Goal: Information Seeking & Learning: Learn about a topic

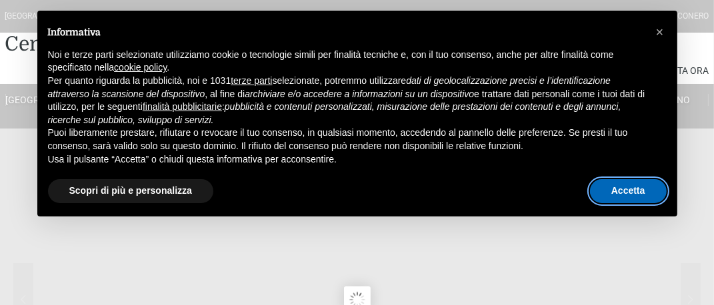
click at [635, 188] on button "Accetta" at bounding box center [628, 191] width 77 height 24
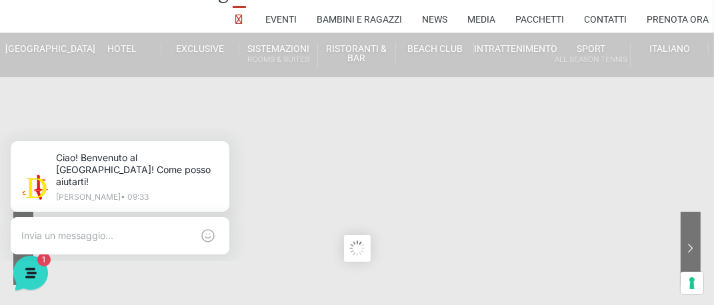
scroll to position [67, 0]
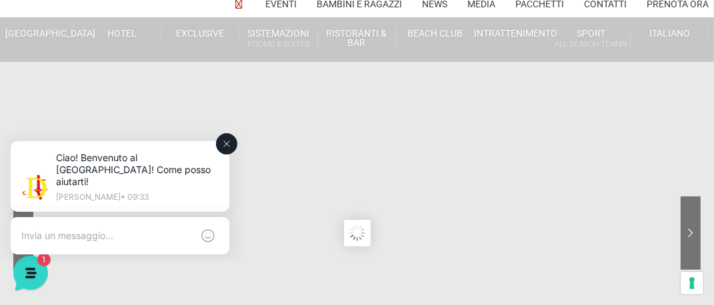
click at [221, 141] on icon at bounding box center [226, 143] width 11 height 11
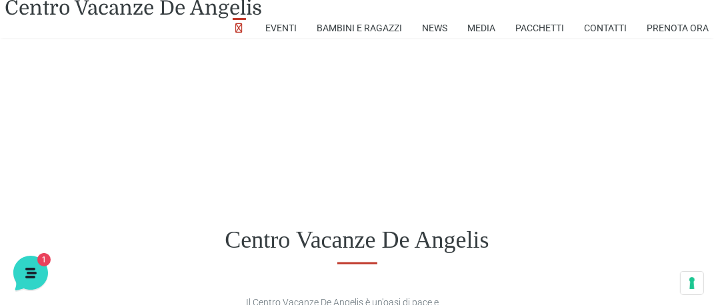
scroll to position [533, 0]
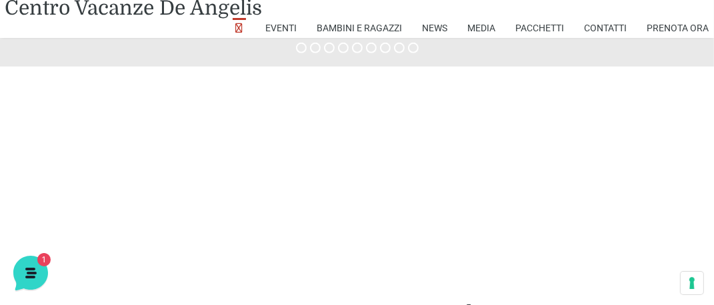
click at [91, 253] on div at bounding box center [120, 253] width 256 height 13
click at [82, 253] on div at bounding box center [120, 253] width 256 height 13
click at [136, 248] on div at bounding box center [120, 253] width 256 height 13
click at [243, 250] on div at bounding box center [120, 253] width 256 height 13
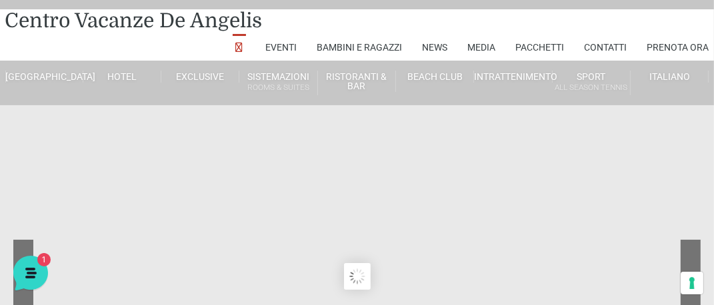
scroll to position [0, 0]
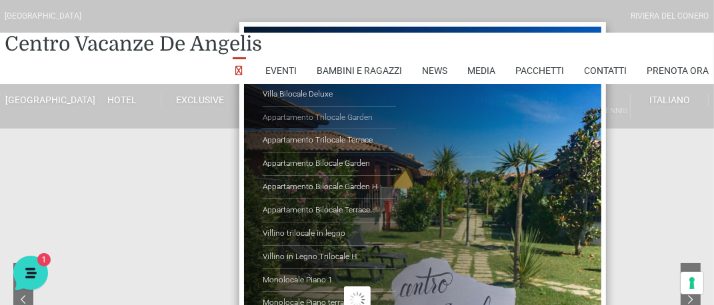
click at [267, 108] on link "Appartamento Trilocale Garden" at bounding box center [329, 118] width 133 height 23
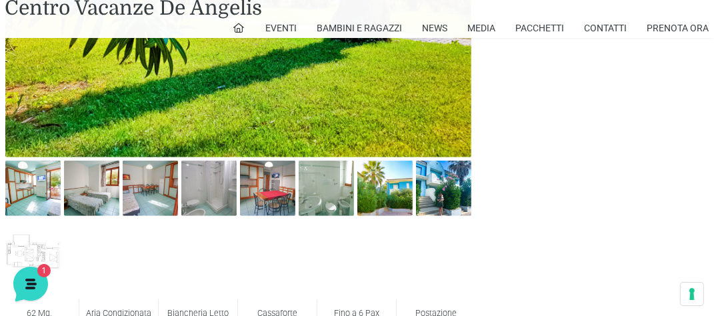
scroll to position [667, 0]
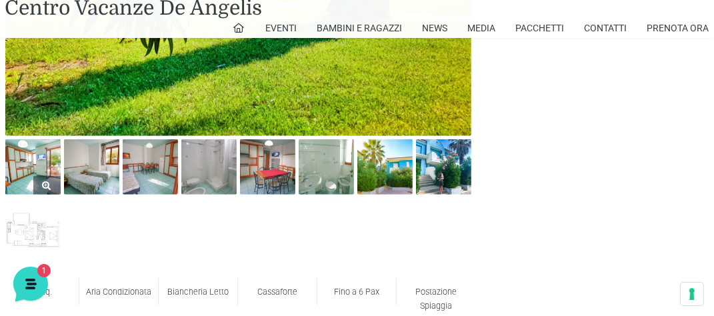
click at [53, 174] on img at bounding box center [32, 166] width 55 height 55
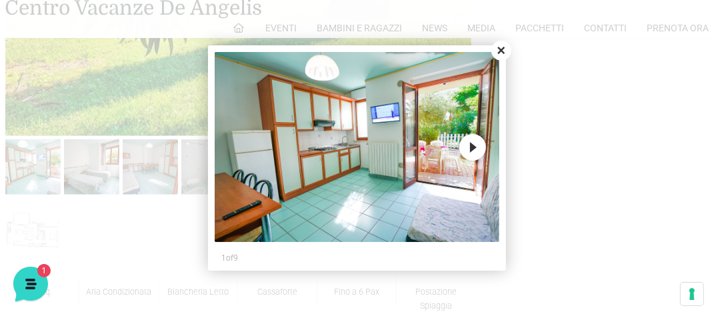
click at [78, 155] on div at bounding box center [357, 158] width 714 height 316
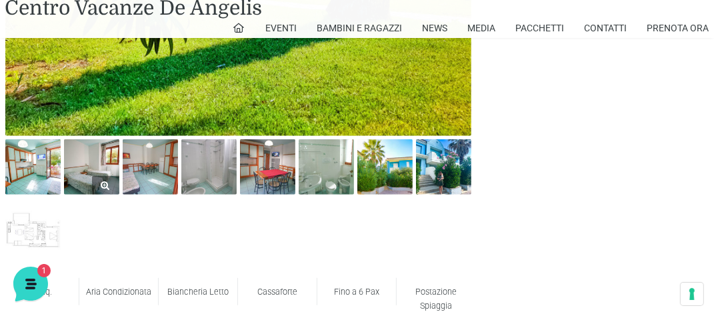
click at [91, 183] on link at bounding box center [91, 166] width 55 height 55
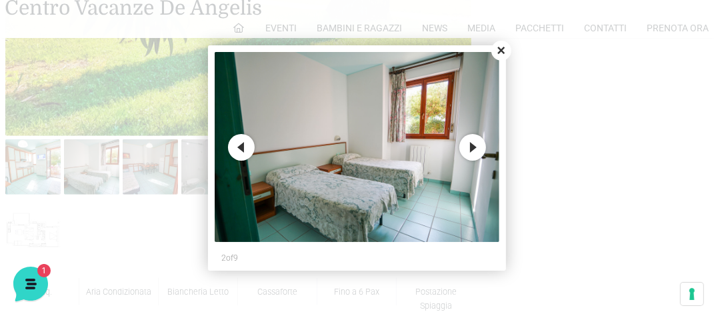
click at [477, 151] on button "Next" at bounding box center [472, 147] width 27 height 27
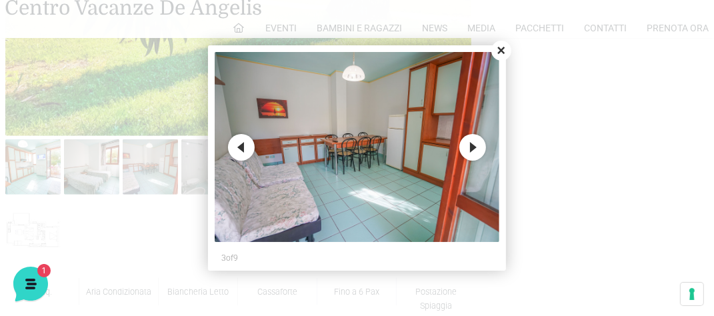
click at [477, 151] on button "Next" at bounding box center [472, 147] width 27 height 27
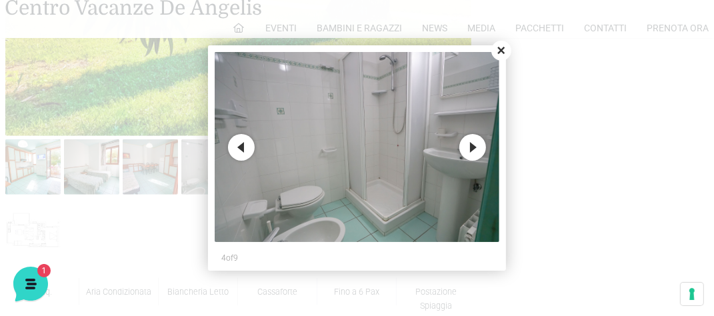
click at [477, 152] on button "Next" at bounding box center [472, 147] width 27 height 27
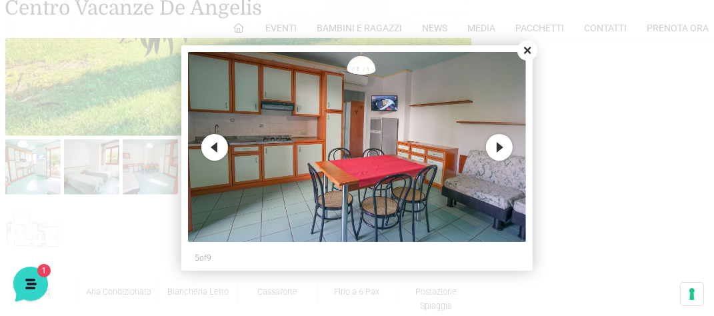
click at [484, 148] on img at bounding box center [357, 147] width 338 height 190
click at [493, 145] on button "Next" at bounding box center [499, 147] width 27 height 27
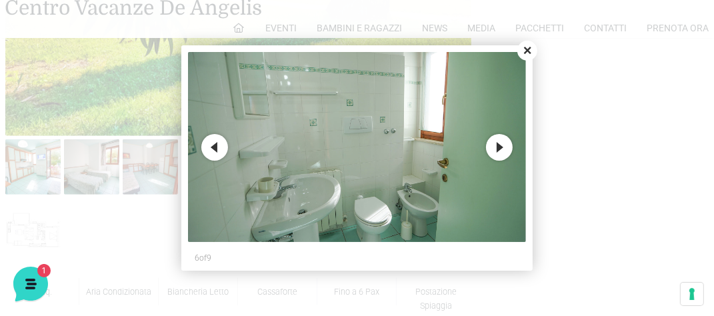
click at [221, 151] on button "Previous" at bounding box center [214, 147] width 27 height 27
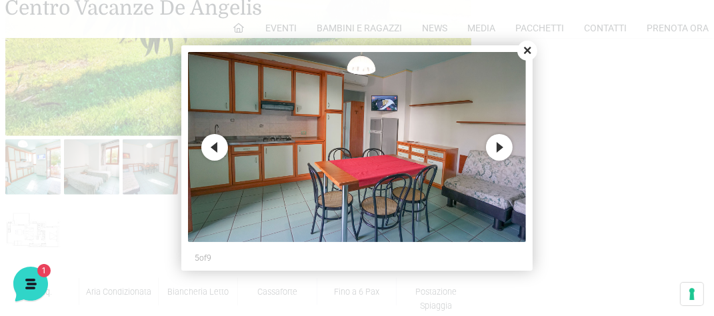
click at [504, 143] on button "Next" at bounding box center [499, 147] width 27 height 27
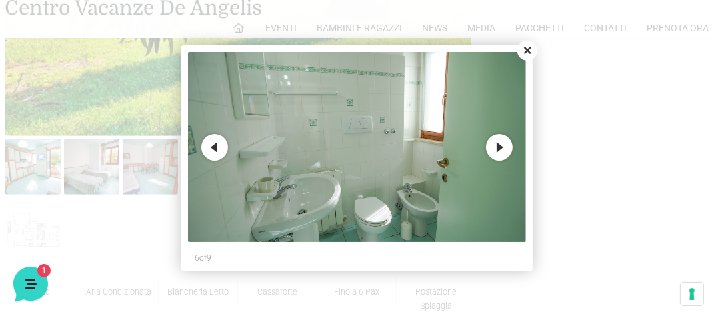
click at [504, 143] on button "Next" at bounding box center [499, 147] width 27 height 27
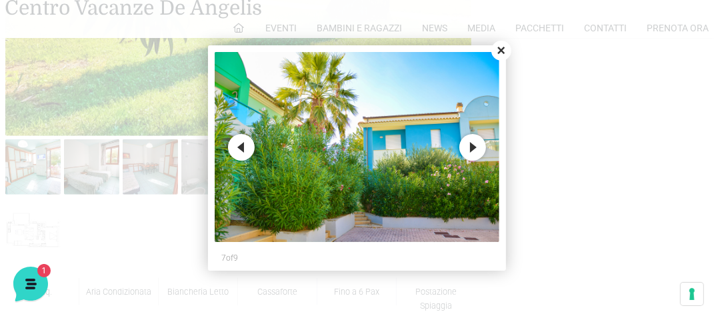
click at [471, 145] on button "Next" at bounding box center [472, 147] width 27 height 27
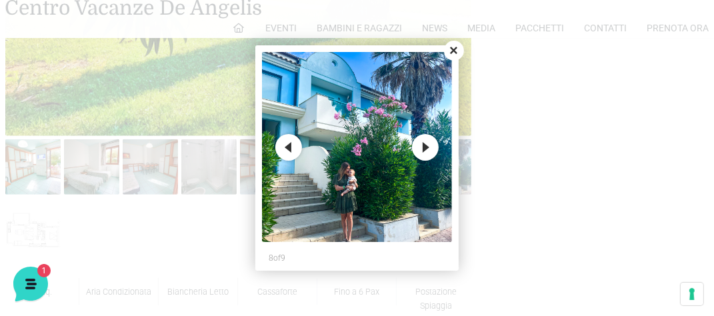
click at [425, 151] on button "Next" at bounding box center [425, 147] width 27 height 27
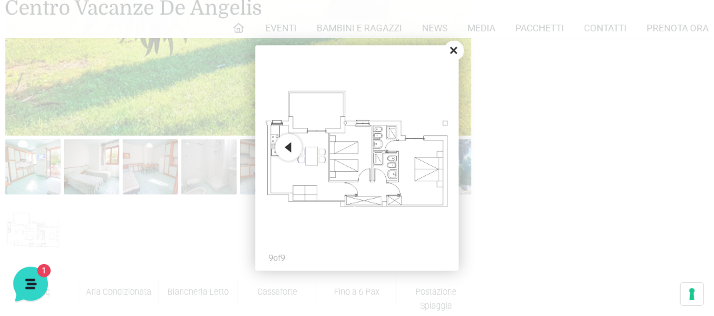
click at [453, 50] on button "Close" at bounding box center [454, 51] width 20 height 20
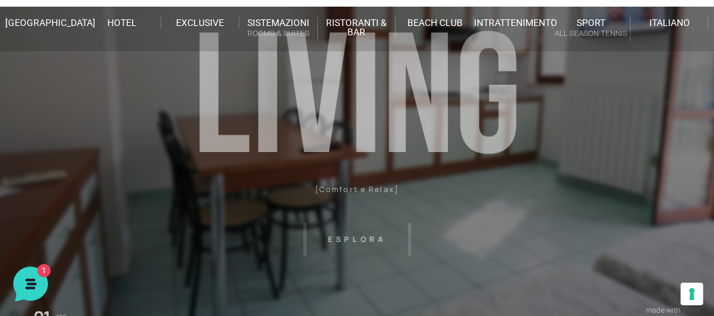
scroll to position [67, 0]
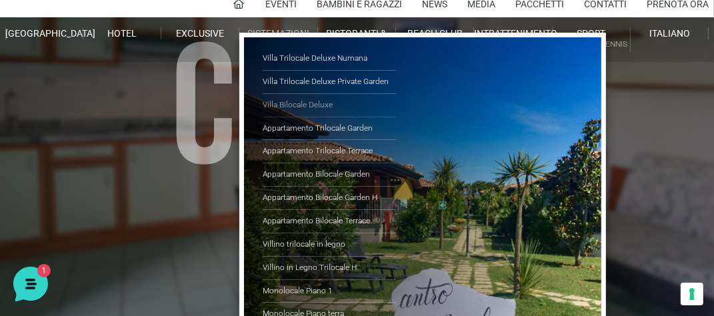
click at [311, 99] on link "Villa Bilocale Deluxe" at bounding box center [329, 105] width 133 height 23
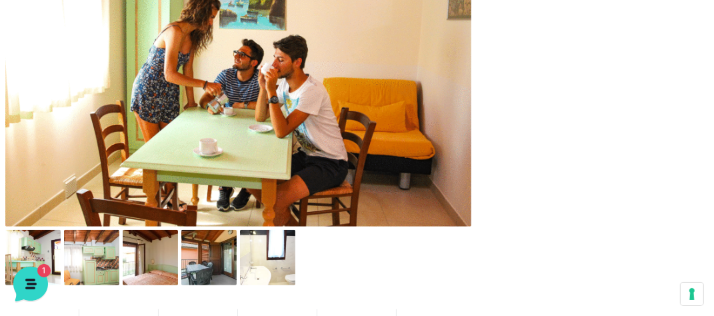
scroll to position [600, 0]
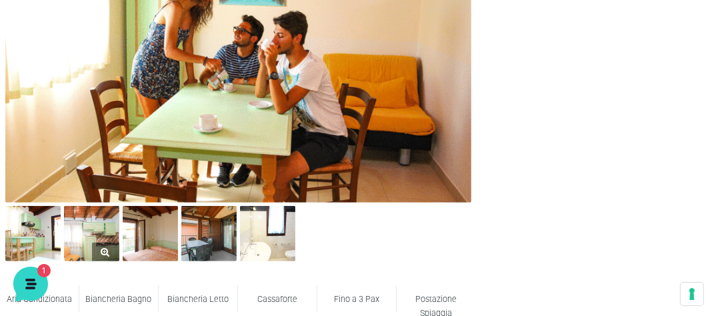
click at [81, 255] on img at bounding box center [91, 233] width 55 height 55
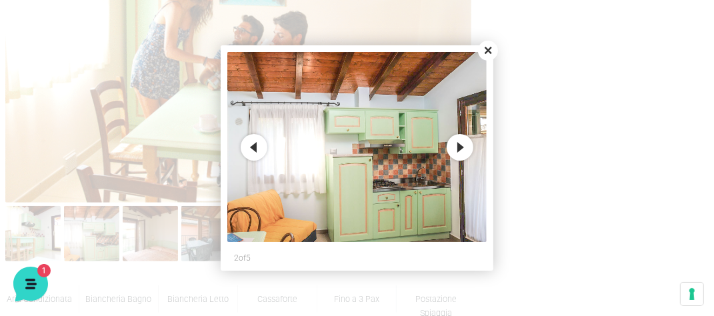
click at [453, 148] on button "Next" at bounding box center [460, 147] width 27 height 27
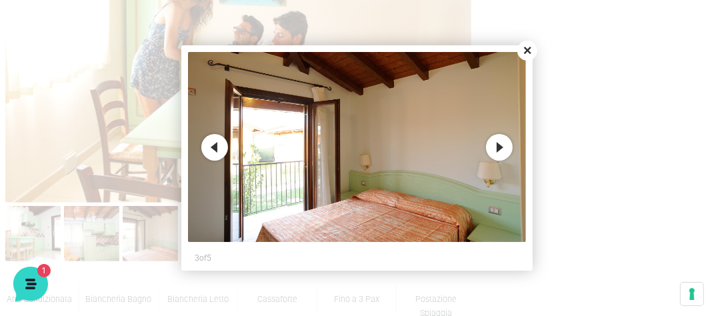
click at [493, 147] on button "Next" at bounding box center [499, 147] width 27 height 27
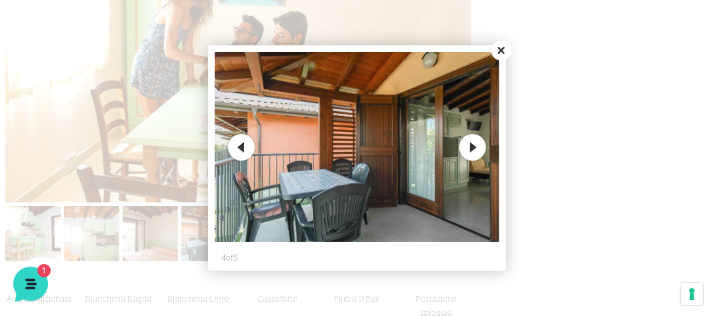
click at [466, 151] on button "Next" at bounding box center [472, 147] width 27 height 27
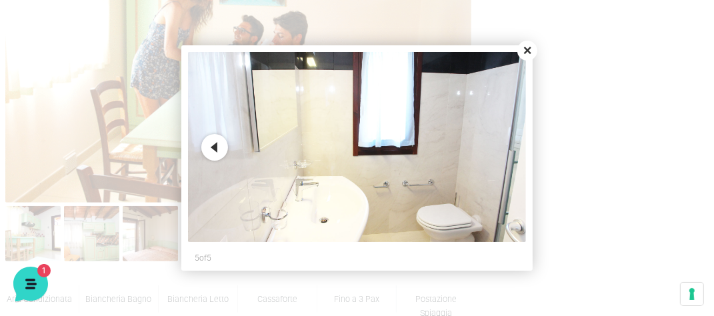
click at [215, 145] on button "Previous" at bounding box center [214, 147] width 27 height 27
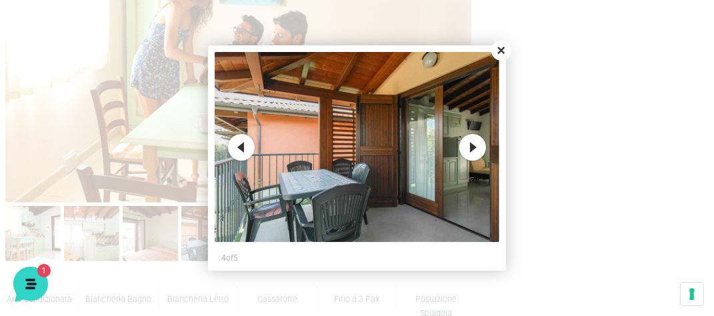
click at [505, 47] on button "Close" at bounding box center [501, 51] width 20 height 20
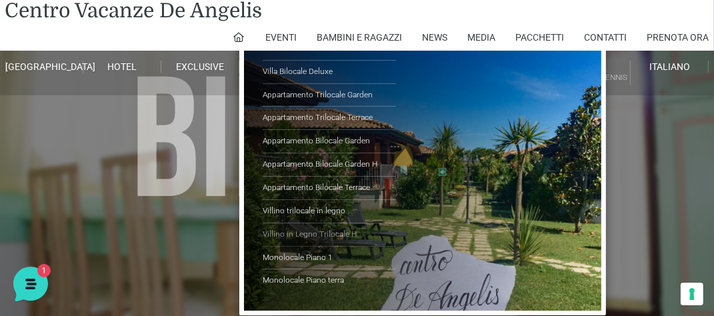
scroll to position [67, 0]
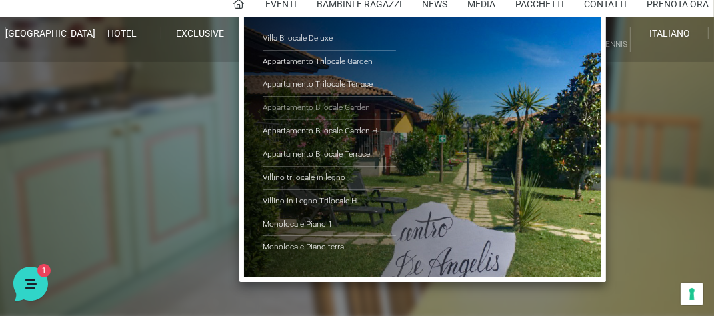
click at [335, 110] on link "Appartamento Bilocale Garden" at bounding box center [329, 108] width 133 height 23
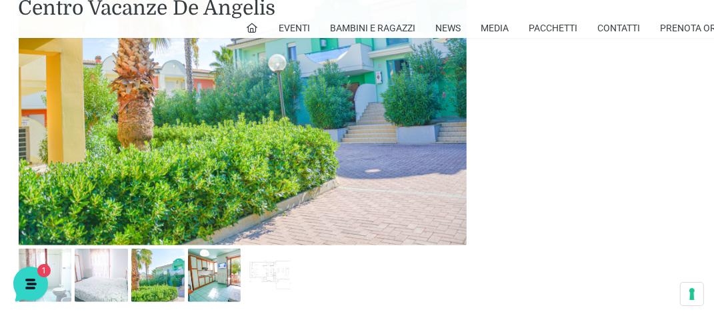
scroll to position [733, 0]
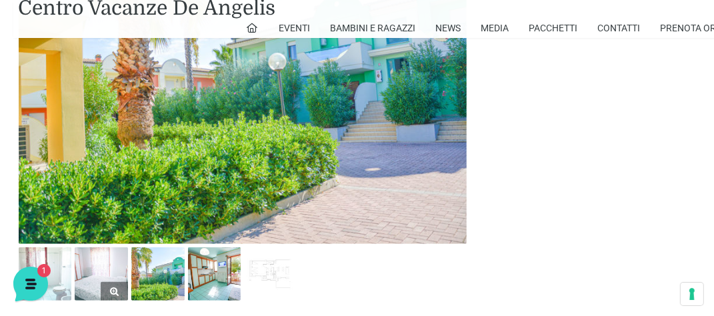
click at [91, 257] on img at bounding box center [101, 273] width 53 height 53
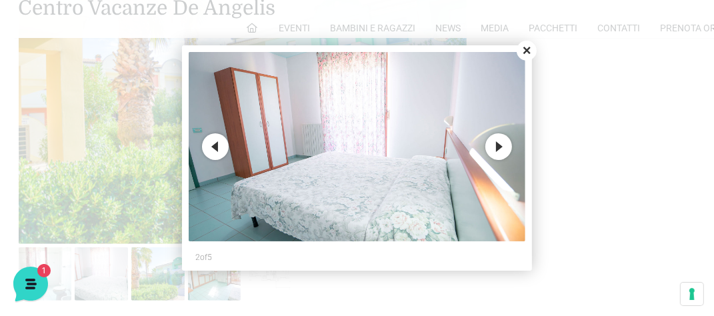
click at [496, 148] on button "Next" at bounding box center [498, 146] width 27 height 27
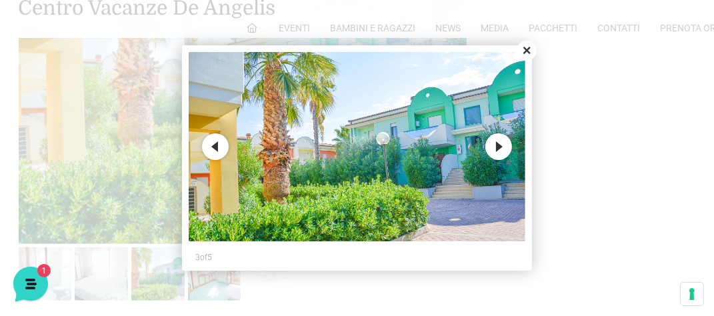
click at [496, 149] on button "Next" at bounding box center [498, 146] width 27 height 27
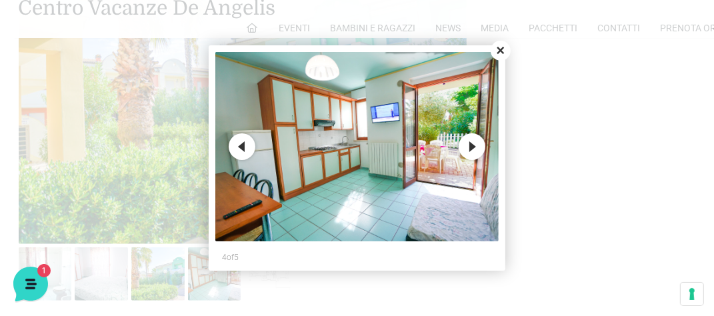
click at [476, 151] on button "Next" at bounding box center [472, 146] width 27 height 27
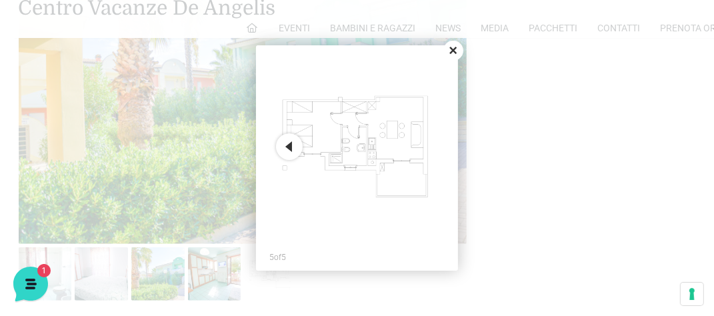
click at [446, 51] on button "Close" at bounding box center [453, 51] width 20 height 20
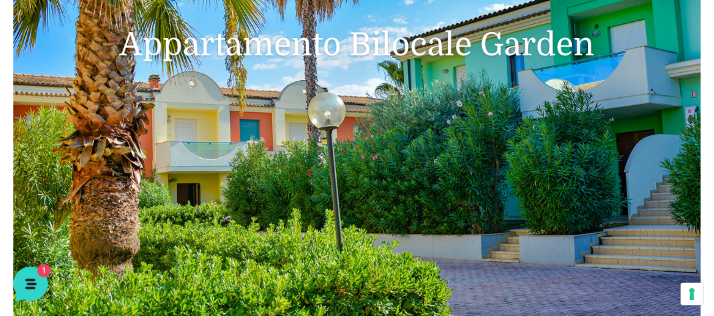
scroll to position [0, 0]
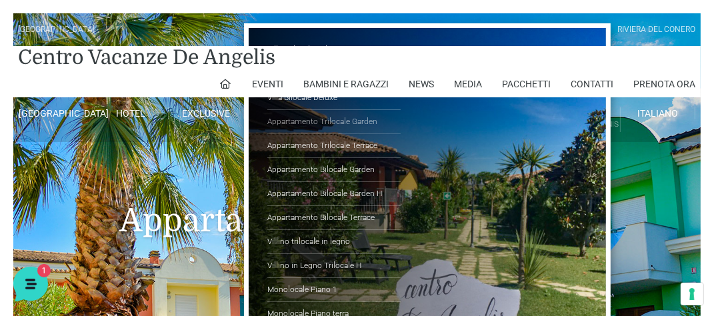
click at [277, 116] on link "Appartamento Trilocale Garden" at bounding box center [333, 122] width 133 height 24
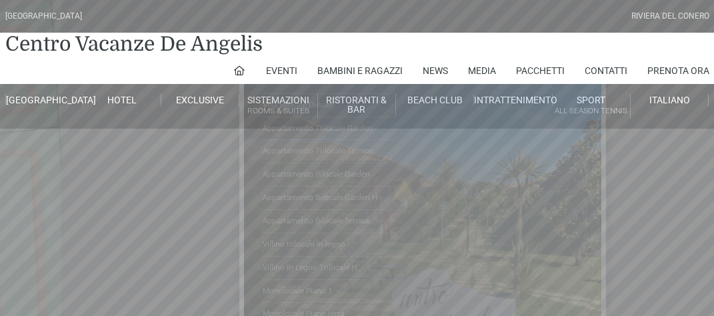
click at [281, 103] on ul "Villa Trilocale Deluxe Numana Villa Trilocale Deluxe Private Garden [GEOGRAPHIC…" at bounding box center [422, 191] width 367 height 316
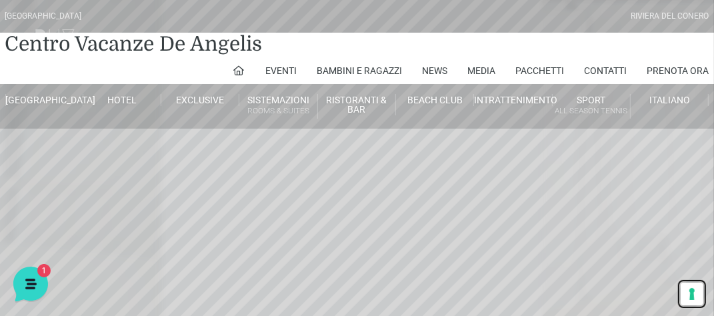
drag, startPoint x: 690, startPoint y: 287, endPoint x: 679, endPoint y: 234, distance: 54.5
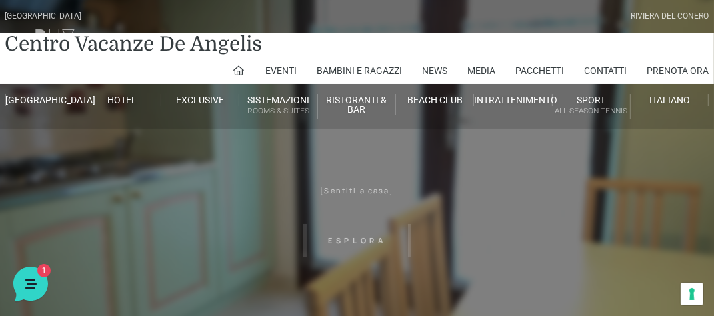
click at [393, 227] on header "Villaggio Hotel Resort Riviera Del Conero Centro Vacanze De Angelis Eventi Miss…" at bounding box center [357, 300] width 714 height 600
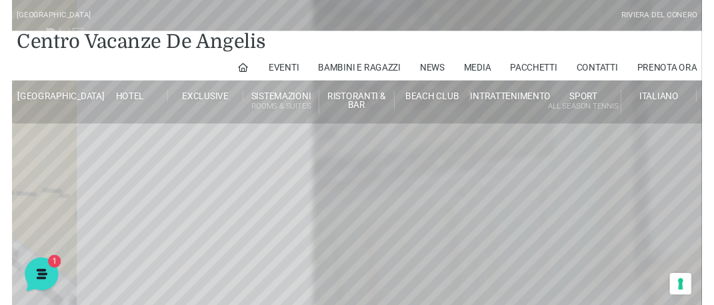
scroll to position [67, 0]
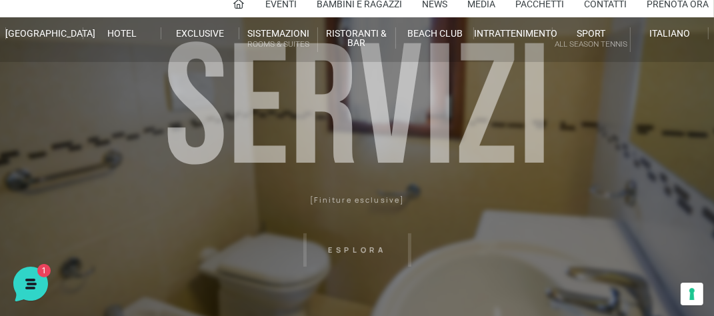
click at [354, 179] on header "Villaggio Hotel Resort Riviera Del Conero Centro Vacanze De Angelis Eventi Miss…" at bounding box center [357, 233] width 714 height 600
click at [527, 225] on header "Villaggio Hotel Resort Riviera Del Conero Centro Vacanze De Angelis Eventi Miss…" at bounding box center [357, 233] width 714 height 600
click at [369, 240] on header "Villaggio Hotel Resort Riviera Del Conero Centro Vacanze De Angelis Eventi Miss…" at bounding box center [357, 233] width 714 height 600
click at [697, 300] on button "Le tue preferenze relative al consenso per le tecnologie di tracciamento" at bounding box center [692, 294] width 23 height 23
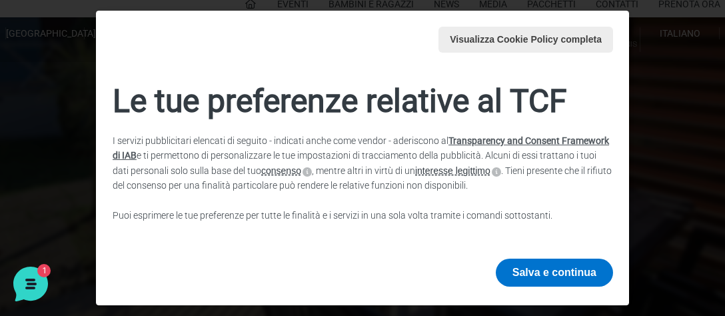
click at [667, 79] on div "Visualizza Cookie Policy completa Cookie Policy Le tue preferenze relative al T…" at bounding box center [362, 158] width 725 height 316
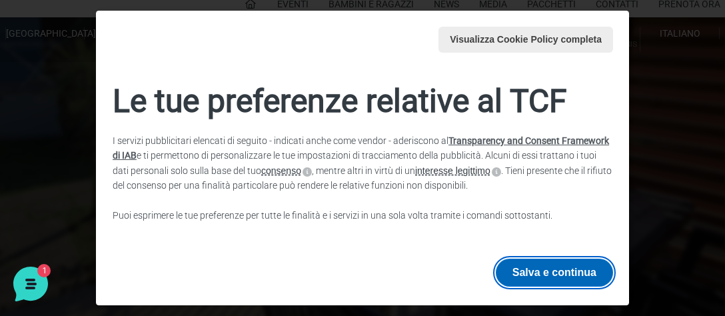
drag, startPoint x: 579, startPoint y: 279, endPoint x: 569, endPoint y: 274, distance: 11.0
click at [578, 279] on button "Salva e continua" at bounding box center [554, 273] width 117 height 28
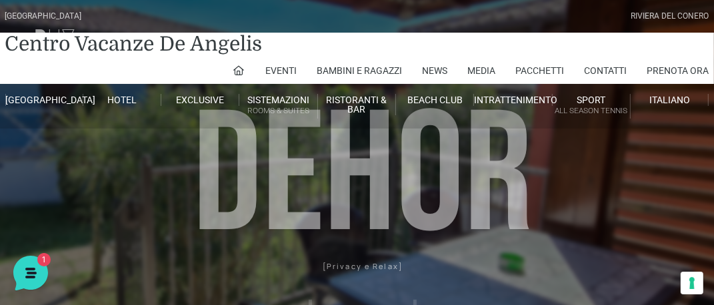
scroll to position [0, 0]
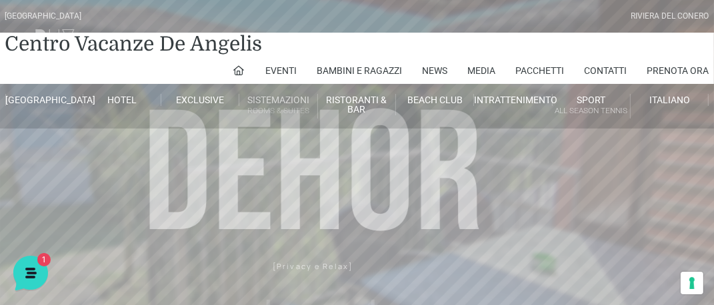
click at [265, 93] on li "Sistemazioni Rooms & Suites Villa Trilocale Deluxe Numana Villa Trilocale Delux…" at bounding box center [278, 106] width 78 height 45
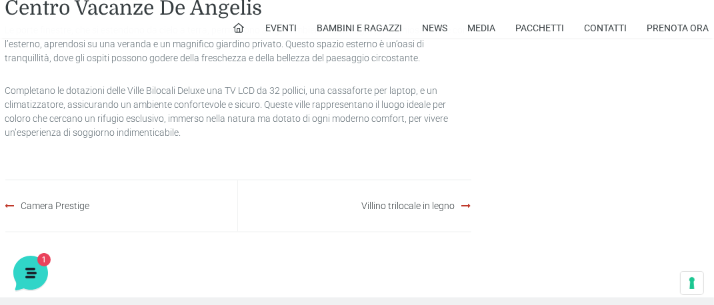
scroll to position [1667, 0]
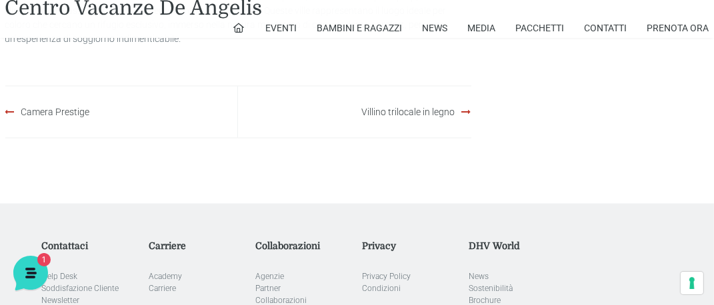
click at [17, 113] on div "Camera Prestige" at bounding box center [121, 112] width 233 height 51
click at [7, 116] on div "Camera Prestige" at bounding box center [121, 112] width 233 height 51
click at [9, 112] on div "Camera Prestige" at bounding box center [121, 112] width 233 height 51
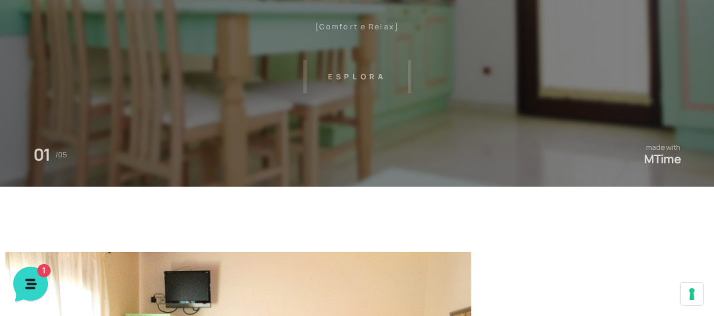
scroll to position [0, 0]
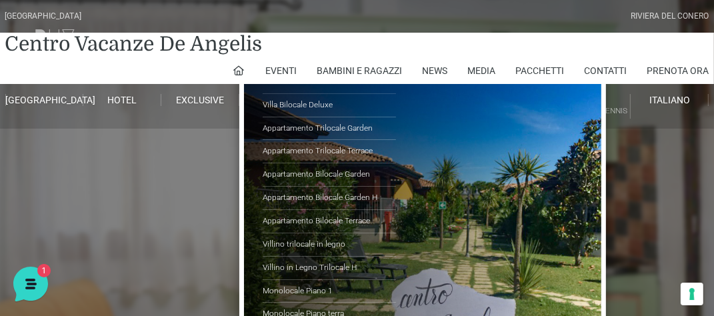
click at [291, 89] on link "Villa Trilocale Deluxe Private Garden" at bounding box center [329, 82] width 133 height 23
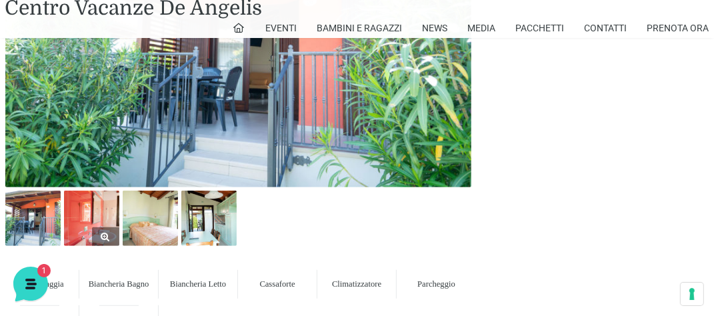
scroll to position [667, 0]
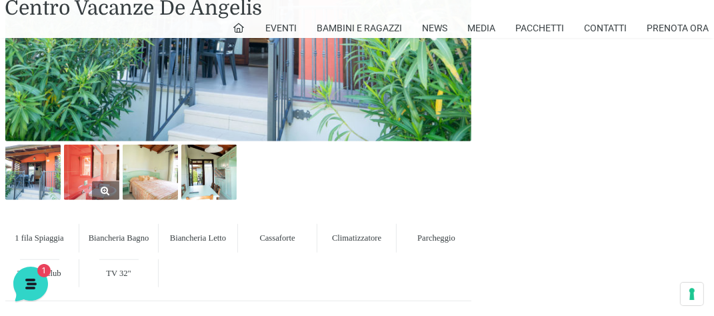
click at [72, 236] on div "1 fila Spiaggia" at bounding box center [39, 238] width 79 height 28
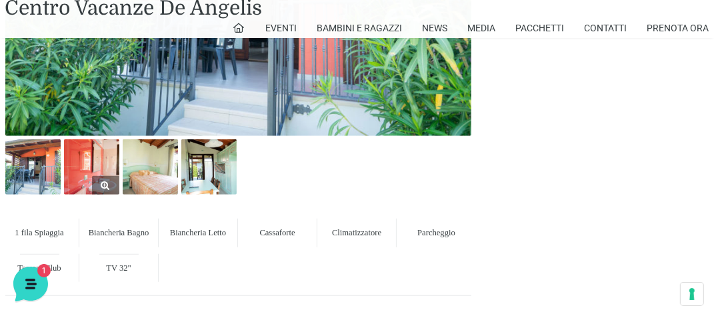
click at [93, 171] on img at bounding box center [91, 166] width 55 height 55
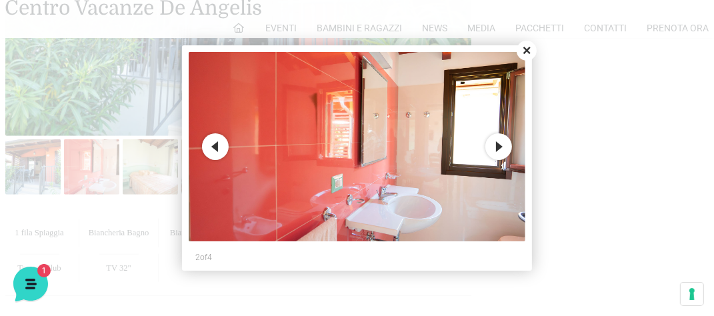
click at [500, 149] on button "Next" at bounding box center [498, 146] width 27 height 27
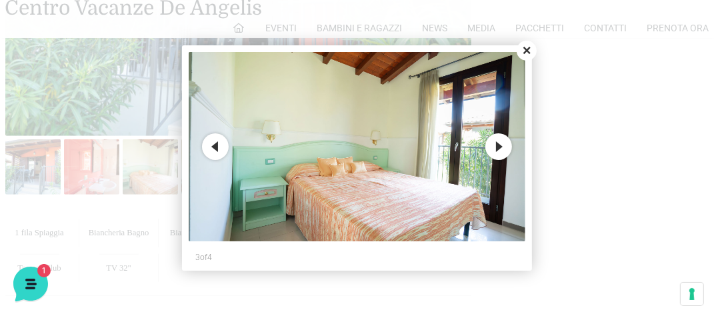
click at [500, 149] on button "Next" at bounding box center [498, 146] width 27 height 27
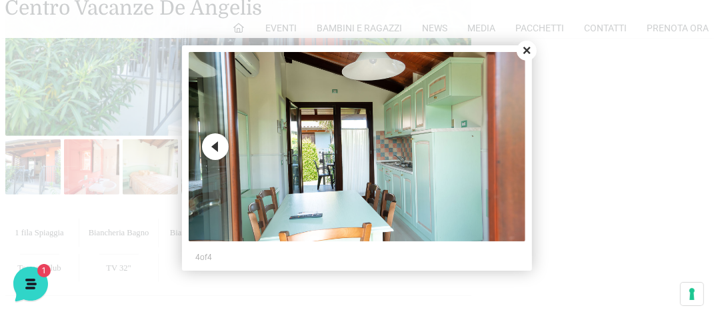
click at [500, 149] on img at bounding box center [357, 146] width 337 height 189
click at [534, 52] on button "Close" at bounding box center [527, 51] width 20 height 20
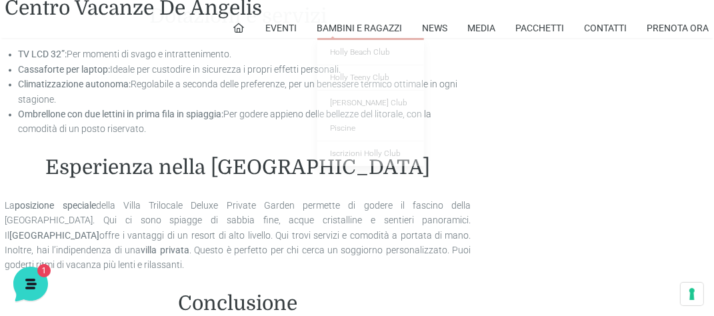
scroll to position [1600, 0]
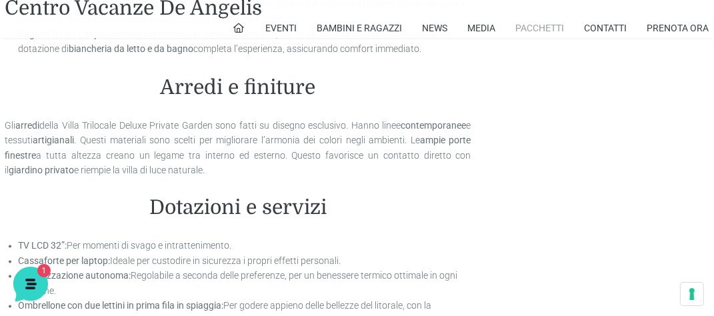
click at [541, 29] on link "Pacchetti" at bounding box center [540, 28] width 49 height 20
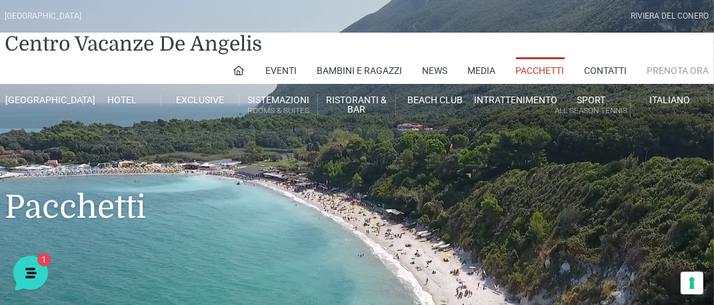
click at [687, 71] on link "Prenota Ora" at bounding box center [678, 70] width 62 height 27
click at [516, 74] on link "Pacchetti" at bounding box center [540, 70] width 49 height 27
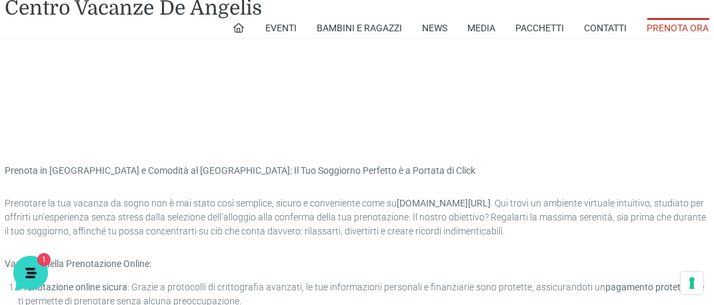
scroll to position [667, 0]
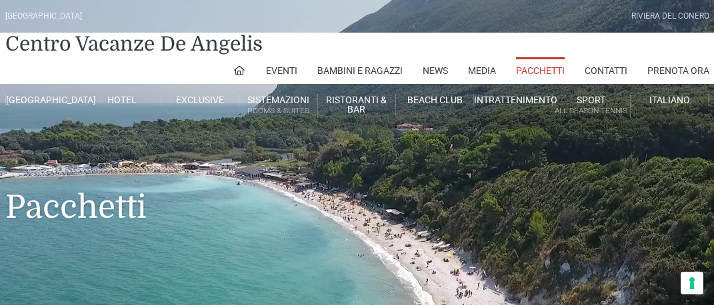
click at [443, 103] on link "Beach Club" at bounding box center [435, 100] width 78 height 12
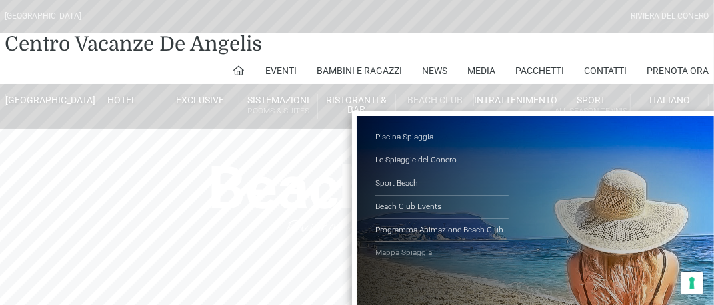
click at [415, 259] on link "Mappa Spiaggia" at bounding box center [441, 253] width 133 height 23
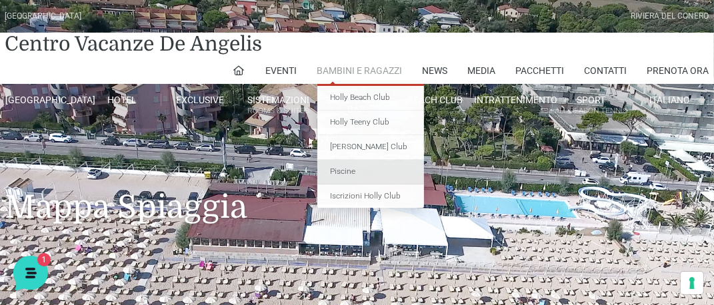
click at [343, 165] on link "Piscine" at bounding box center [370, 172] width 107 height 25
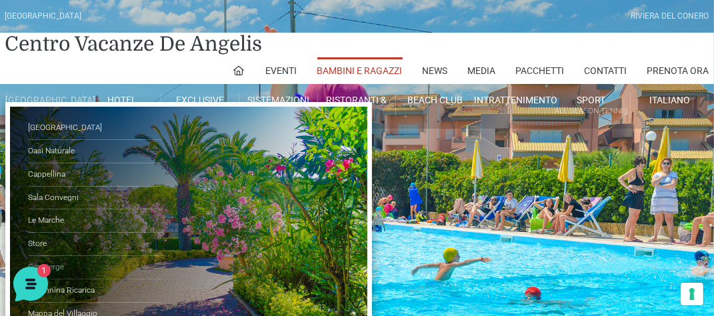
scroll to position [67, 0]
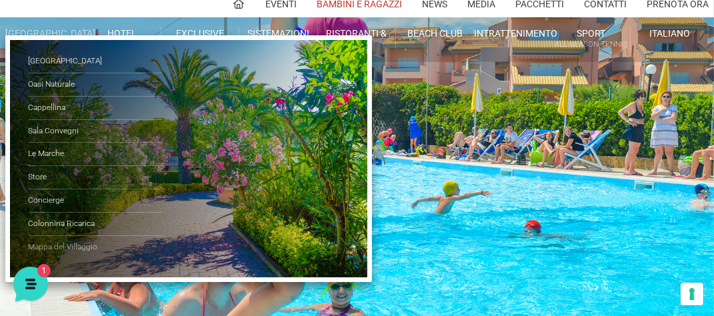
click at [72, 248] on link "Mappa del Villaggio" at bounding box center [95, 247] width 133 height 23
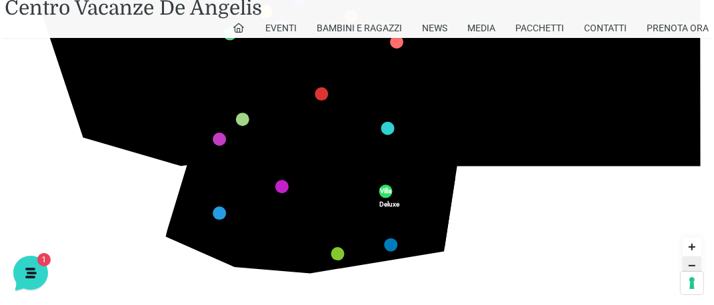
scroll to position [381, 0]
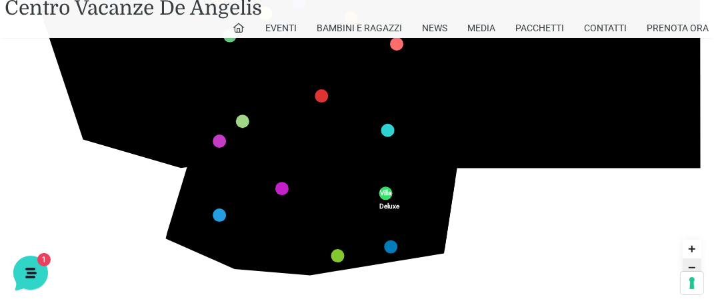
click at [289, 203] on polygon at bounding box center [283, 210] width 21 height 19
click at [240, 66] on icon at bounding box center [224, 48] width 59 height 55
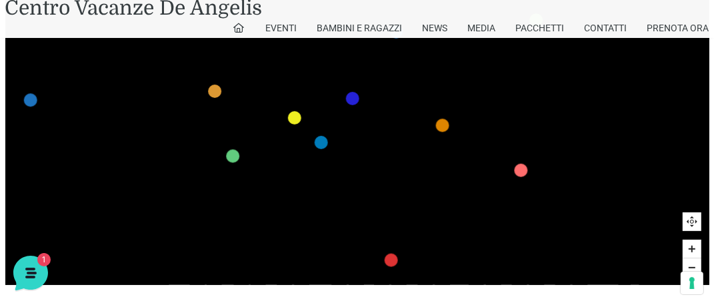
drag, startPoint x: 253, startPoint y: 90, endPoint x: 263, endPoint y: 209, distance: 119.1
click at [263, 209] on icon at bounding box center [224, 178] width 101 height 96
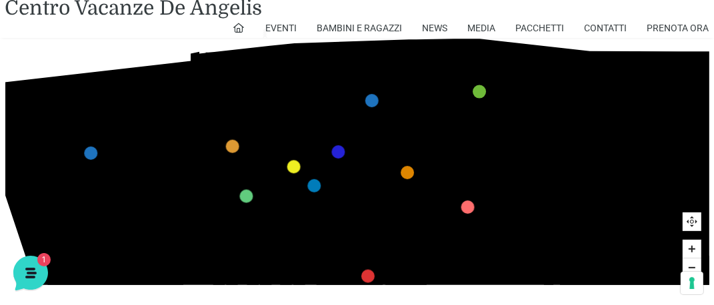
drag, startPoint x: 289, startPoint y: 89, endPoint x: 264, endPoint y: 127, distance: 45.1
click at [264, 127] on icon "436 435 437 434 441 430 440 431 439 432 438 433 424 423 425 422 429 418 428 419…" at bounding box center [415, 264] width 935 height 525
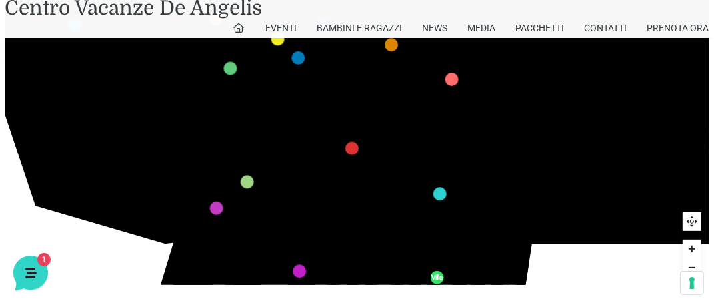
drag, startPoint x: 458, startPoint y: 201, endPoint x: 444, endPoint y: 59, distance: 143.3
click at [442, 65] on div "436 435 437 434 441 430 440 431 439 432 438 433 424 423 425 422 429 418 428 419…" at bounding box center [399, 136] width 935 height 525
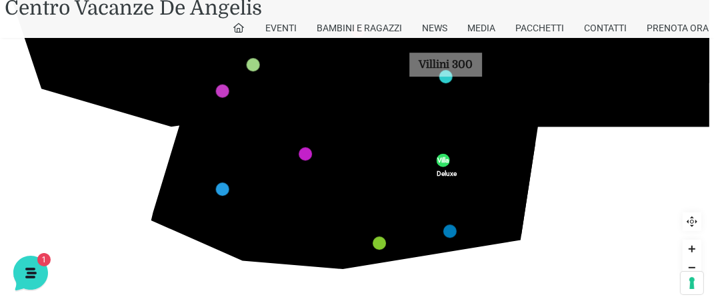
drag, startPoint x: 442, startPoint y: 202, endPoint x: 448, endPoint y: 93, distance: 108.8
click at [448, 93] on icon "436 435 437 434 441 430 440 431 439 432 438 433 424 423 425 422 429 418 428 419…" at bounding box center [405, 19] width 935 height 525
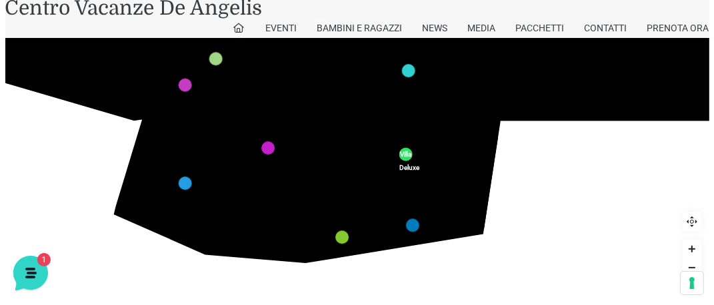
drag, startPoint x: 329, startPoint y: 218, endPoint x: 291, endPoint y: 212, distance: 37.8
click at [291, 212] on icon "436 435 437 434 441 430 440 431 439 432 438 433 424 423 425 422 429 418 428 419…" at bounding box center [368, 13] width 935 height 525
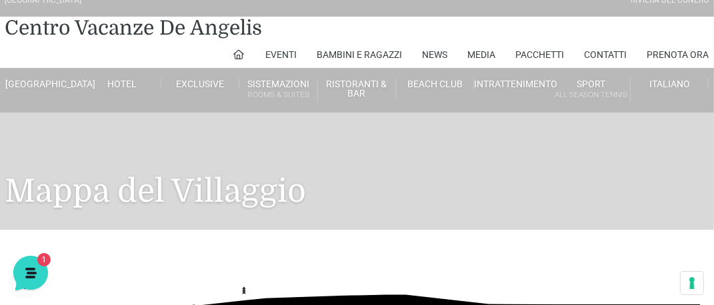
scroll to position [0, 0]
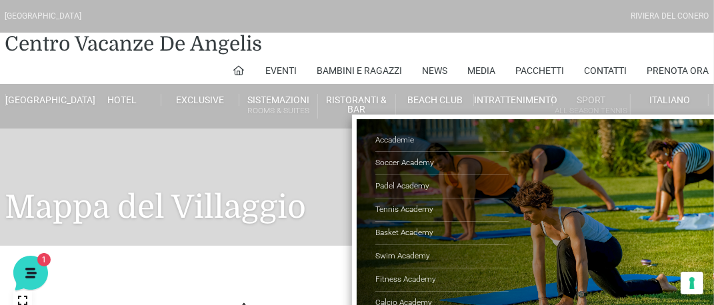
click at [589, 94] on link "Sport All Season Tennis" at bounding box center [592, 106] width 78 height 25
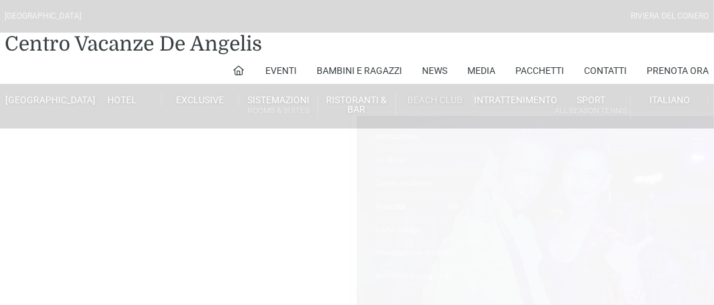
click at [441, 99] on link "Beach Club" at bounding box center [435, 100] width 78 height 12
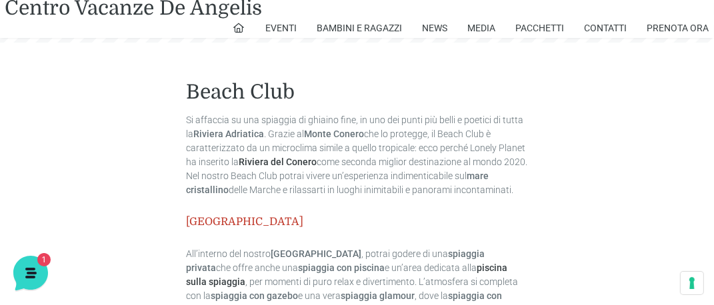
click at [356, 229] on h5 "[GEOGRAPHIC_DATA]" at bounding box center [357, 222] width 342 height 13
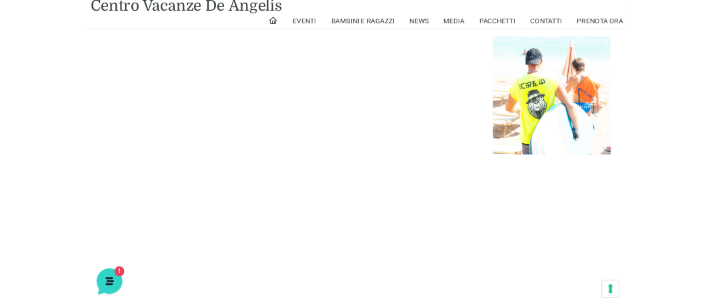
scroll to position [2596, 0]
